Goal: Transaction & Acquisition: Subscribe to service/newsletter

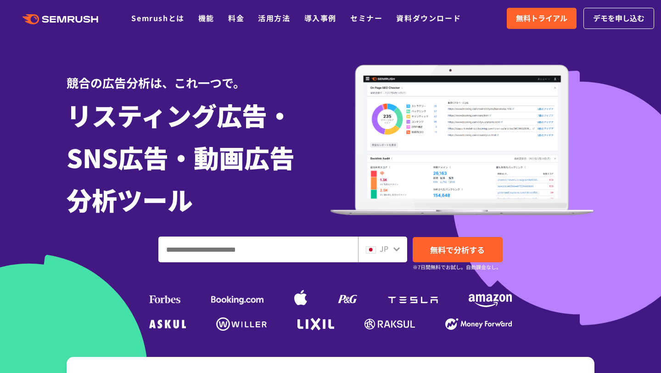
click at [255, 251] on input "ドメイン、キーワードまたはURLを入力してください" at bounding box center [258, 249] width 199 height 25
type input "**"
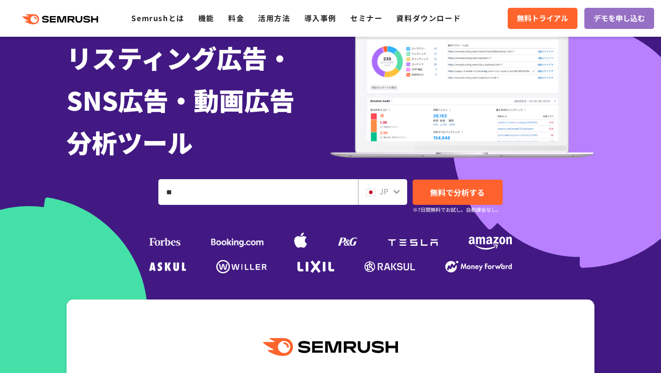
scroll to position [59, 0]
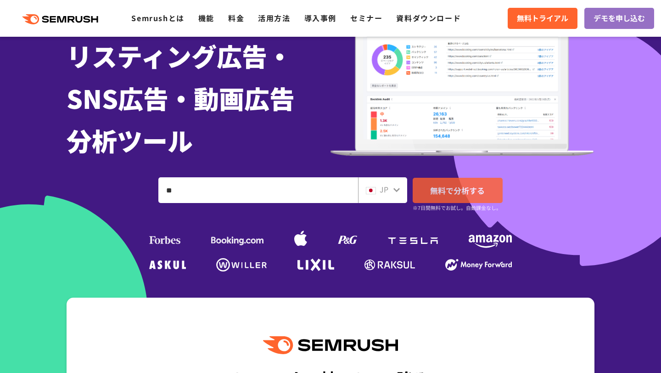
click at [435, 194] on span "無料で分析する" at bounding box center [457, 189] width 55 height 11
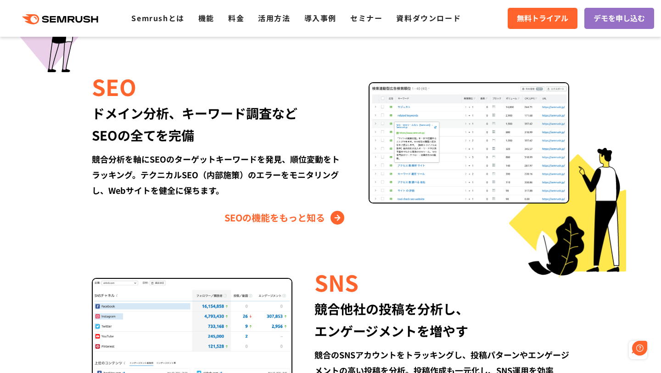
scroll to position [0, 0]
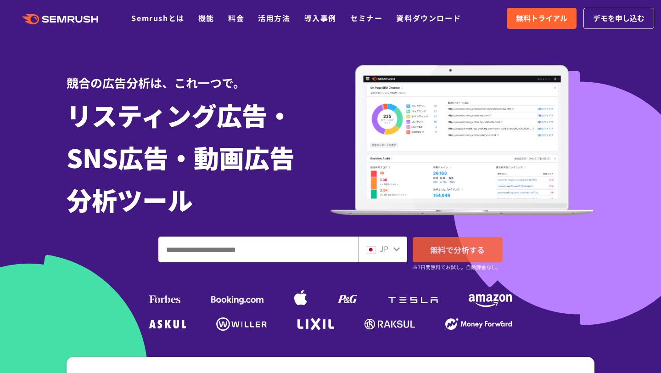
click at [433, 251] on span "無料で分析する" at bounding box center [457, 249] width 55 height 11
click at [622, 25] on link "デモを申し込む" at bounding box center [618, 18] width 71 height 21
